Goal: Task Accomplishment & Management: Manage account settings

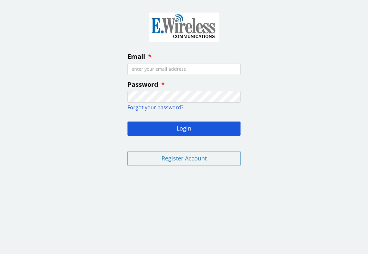
click at [131, 67] on input "Email" at bounding box center [184, 69] width 113 height 12
paste input "[EMAIL_ADDRESS][DOMAIN_NAME]"
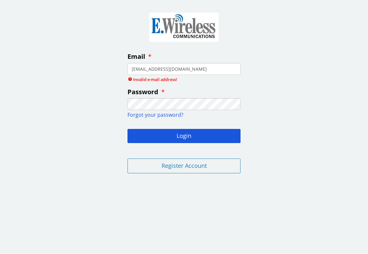
click at [133, 70] on input "[EMAIL_ADDRESS][DOMAIN_NAME]" at bounding box center [184, 69] width 113 height 12
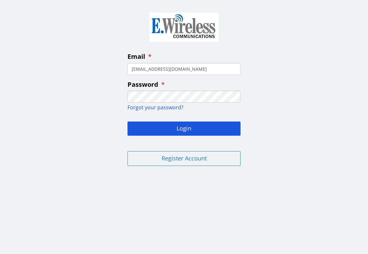
type input "[EMAIL_ADDRESS][DOMAIN_NAME]"
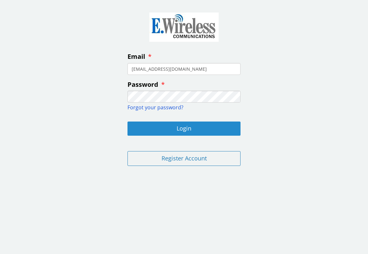
click at [184, 130] on button "Login" at bounding box center [184, 128] width 113 height 14
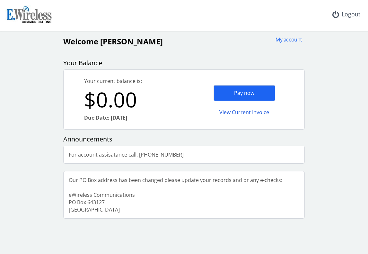
click at [335, 85] on div "My account Welcome [PERSON_NAME] Your Balance Your current balance is: $0.00 Du…" at bounding box center [184, 127] width 363 height 183
